Goal: Transaction & Acquisition: Purchase product/service

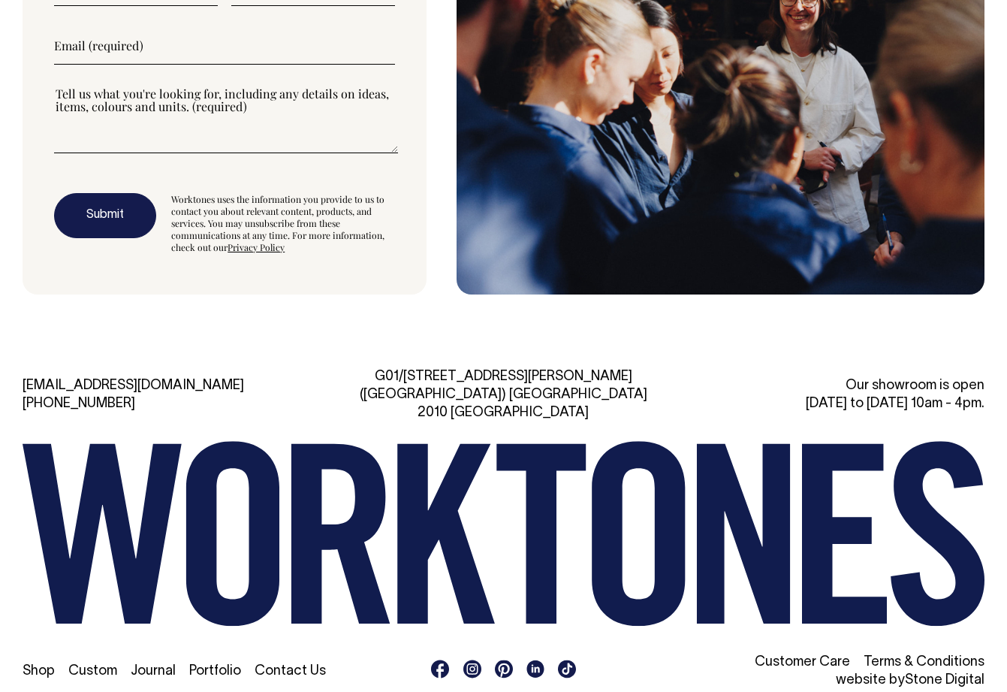
scroll to position [3995, 0]
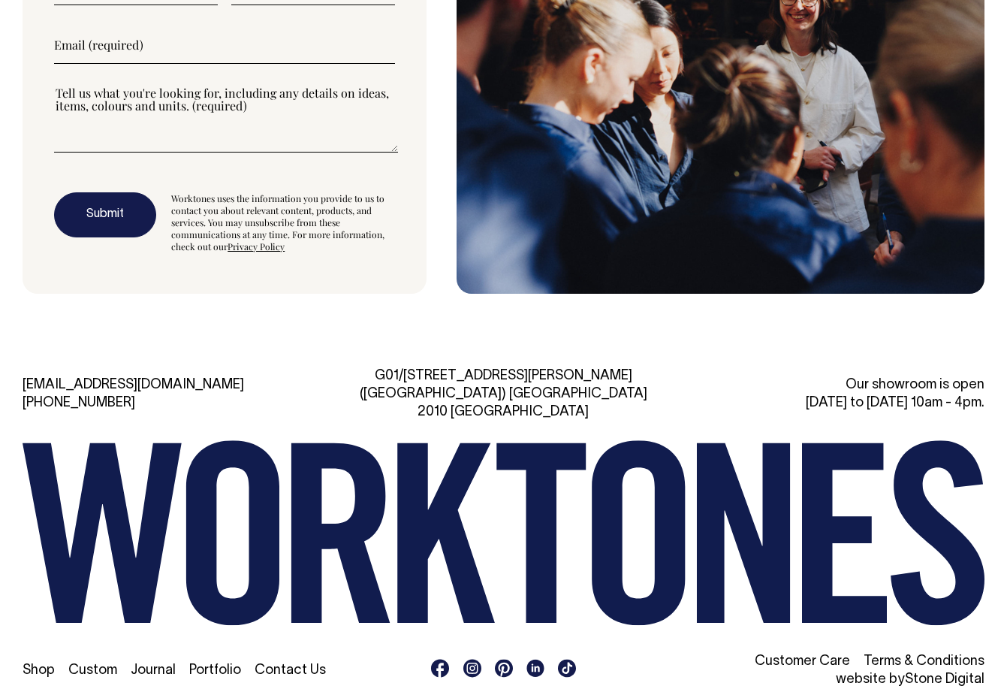
click at [33, 664] on link "Shop" at bounding box center [39, 670] width 32 height 13
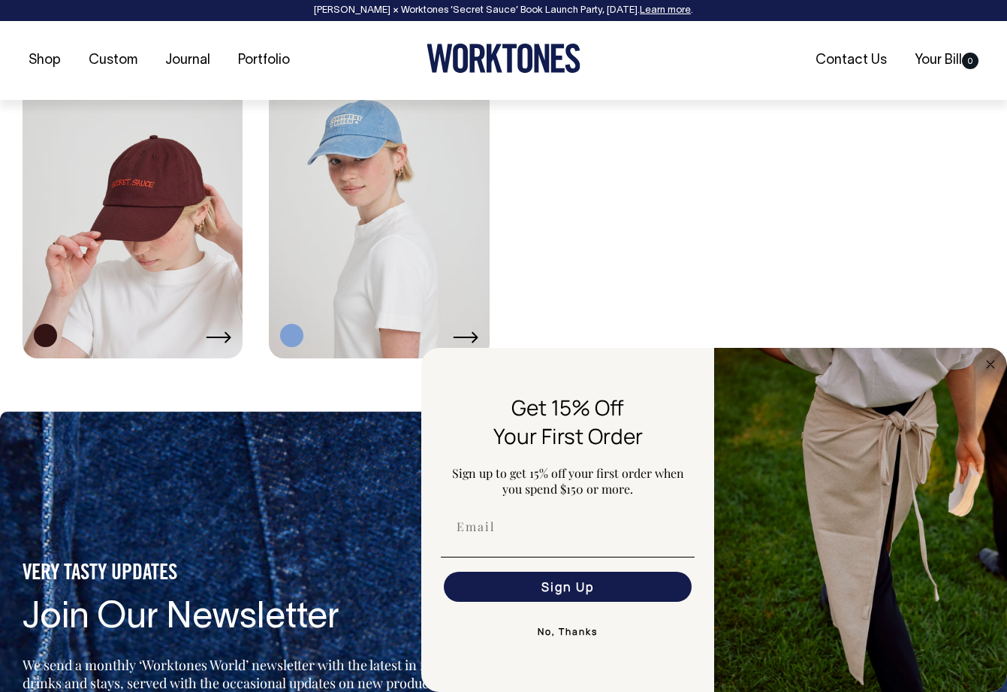
scroll to position [2860, 0]
click at [986, 366] on circle "Close dialog" at bounding box center [990, 363] width 17 height 17
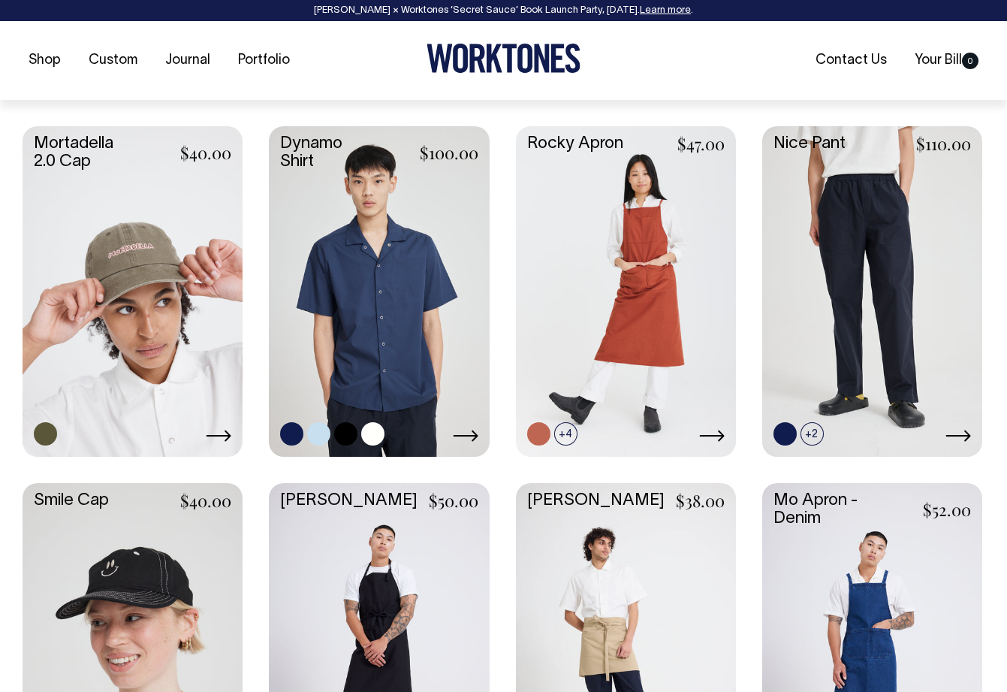
scroll to position [1335, 0]
click at [318, 436] on link at bounding box center [318, 432] width 23 height 23
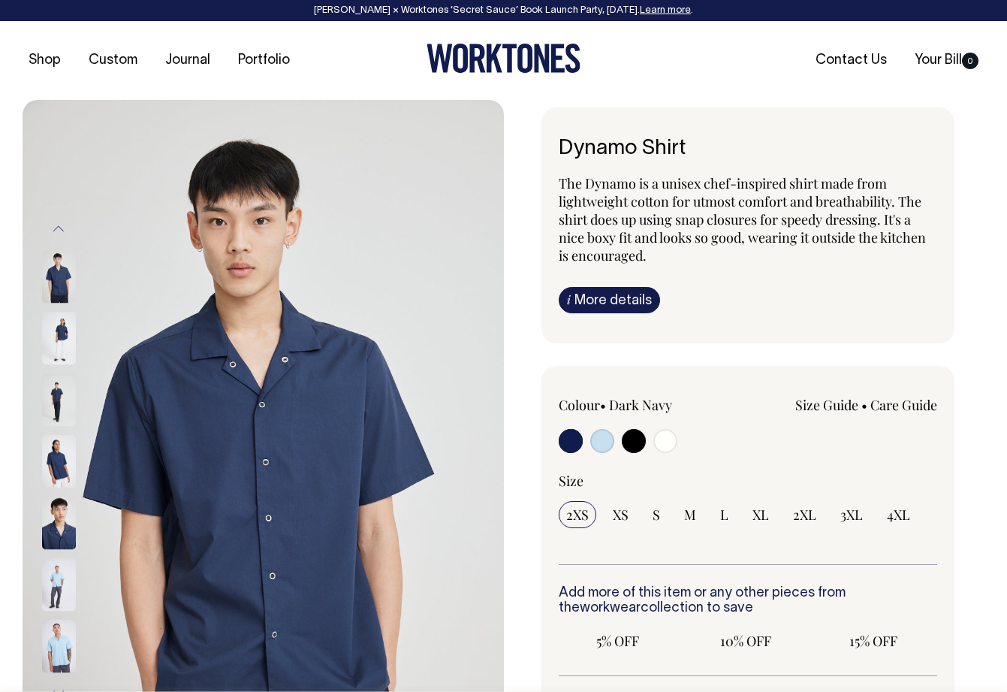
radio input "true"
select select "True Blue"
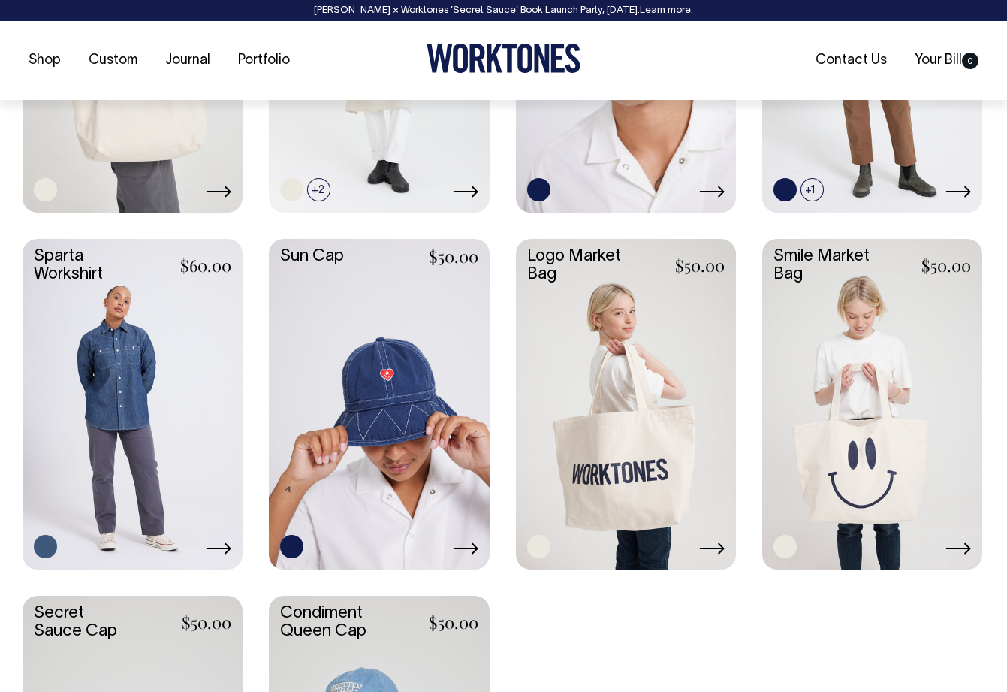
scroll to position [2293, 0]
click at [152, 399] on link at bounding box center [133, 401] width 220 height 327
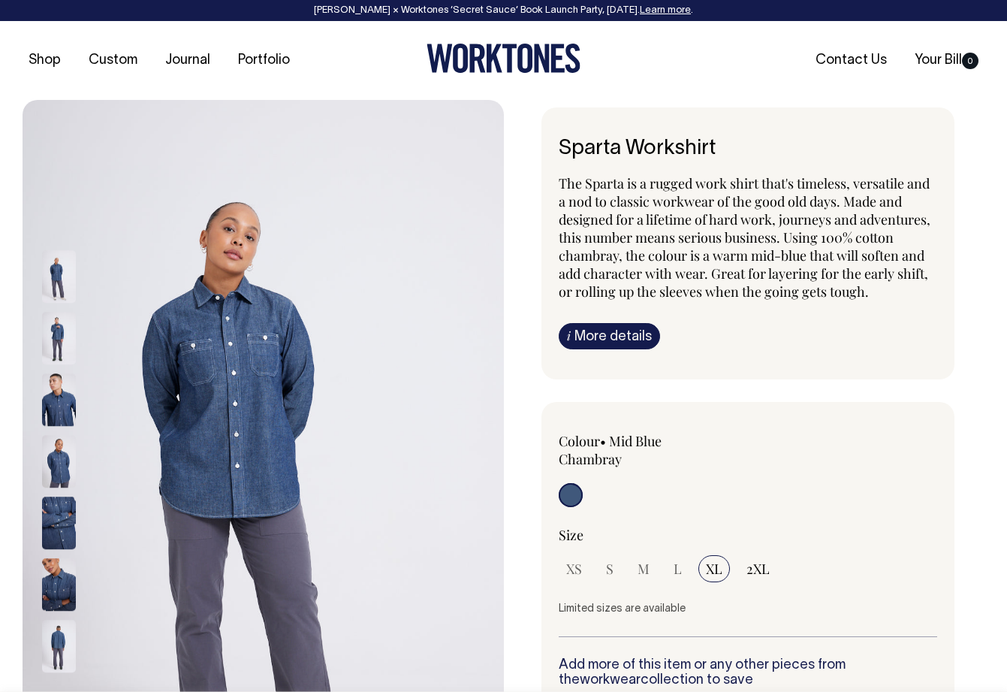
click at [55, 466] on img at bounding box center [59, 461] width 34 height 53
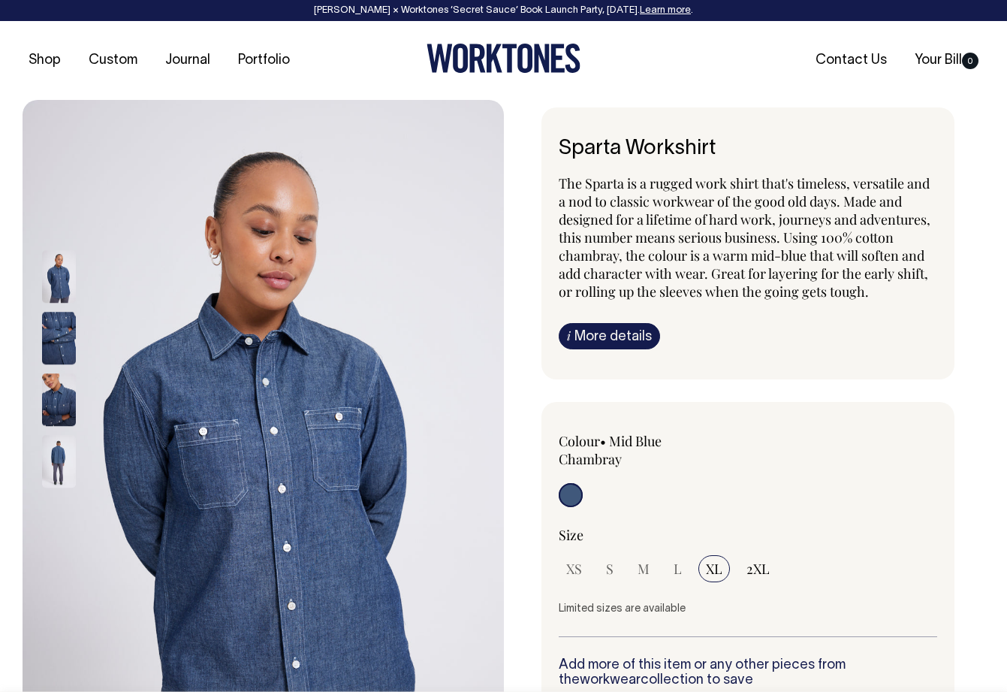
click at [55, 466] on img at bounding box center [59, 461] width 34 height 53
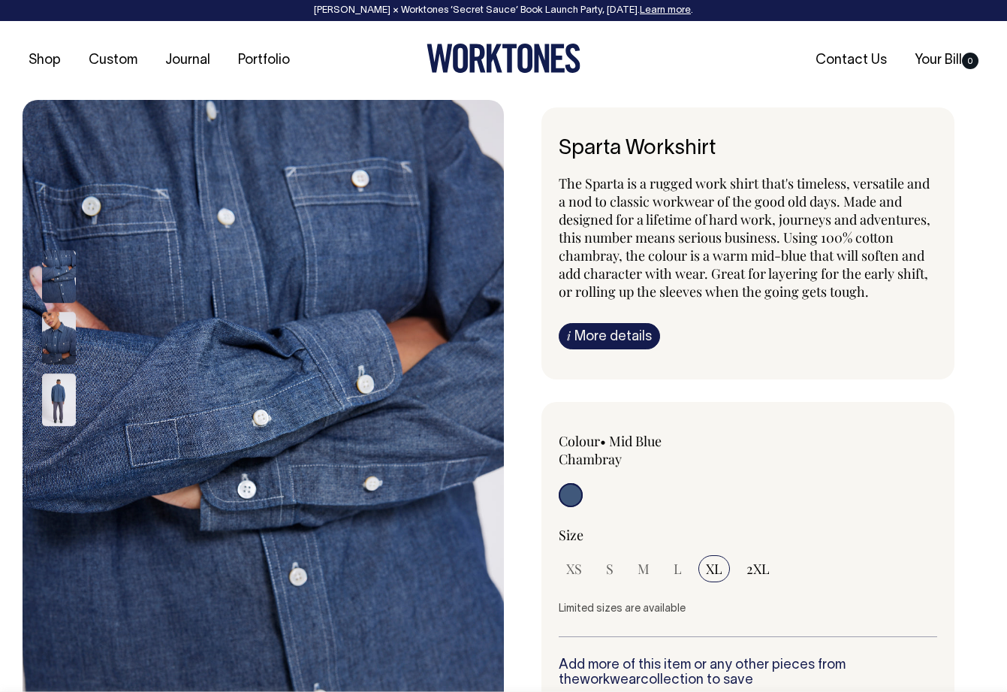
click at [603, 339] on link "i More details" at bounding box center [609, 336] width 101 height 26
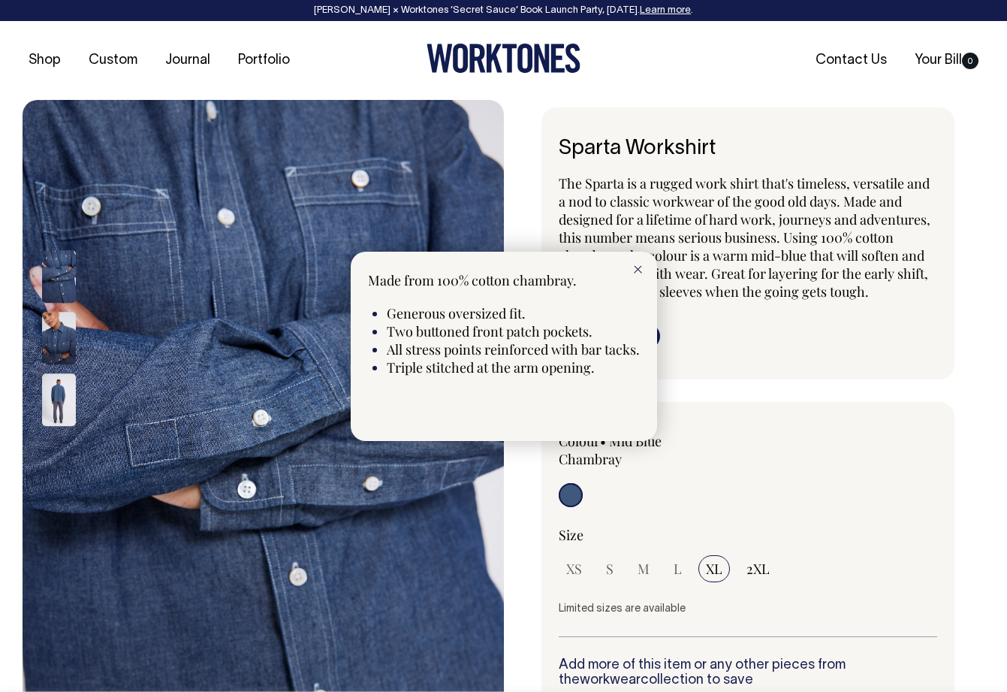
click at [644, 267] on div at bounding box center [638, 268] width 38 height 33
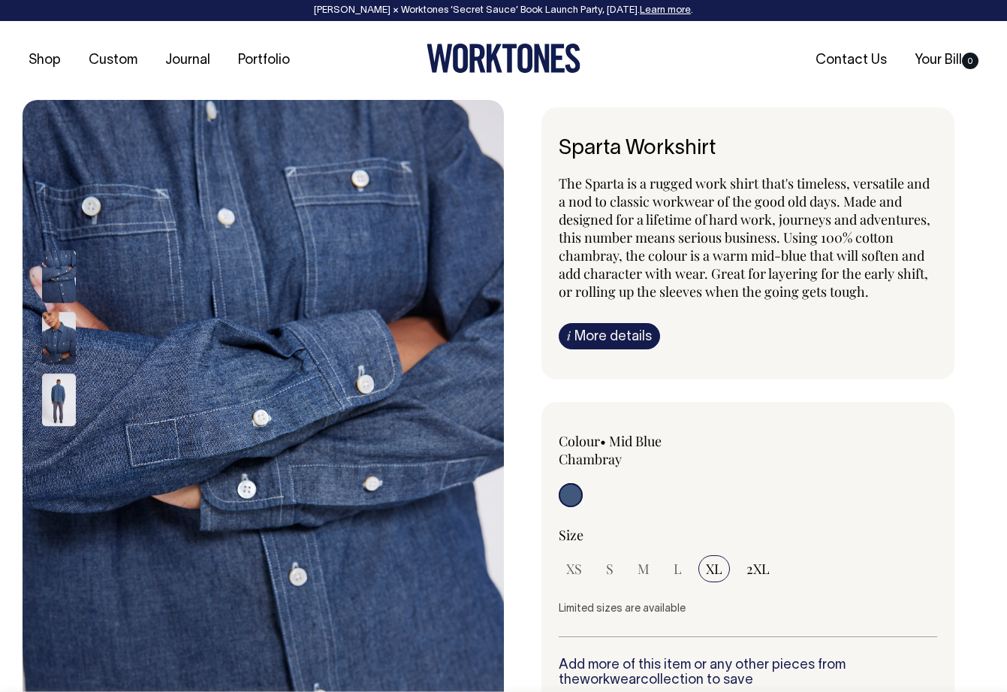
click at [63, 412] on img at bounding box center [59, 399] width 34 height 53
